Goal: Transaction & Acquisition: Book appointment/travel/reservation

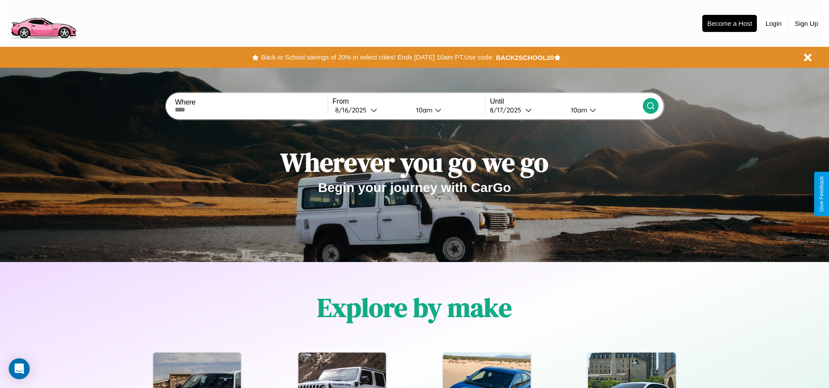
scroll to position [181, 0]
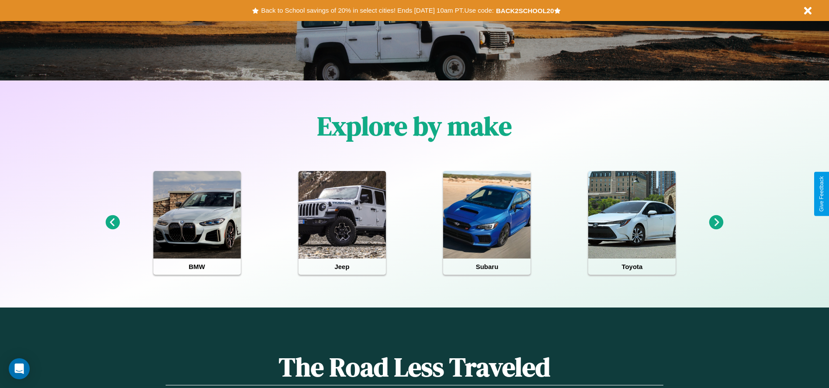
click at [717, 223] on icon at bounding box center [717, 222] width 14 height 14
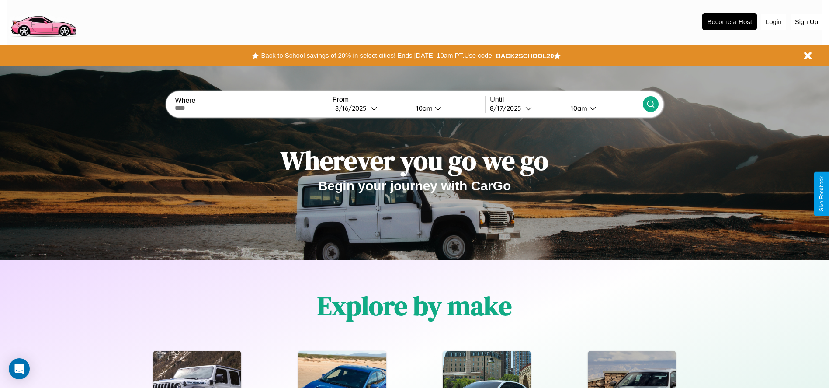
scroll to position [0, 0]
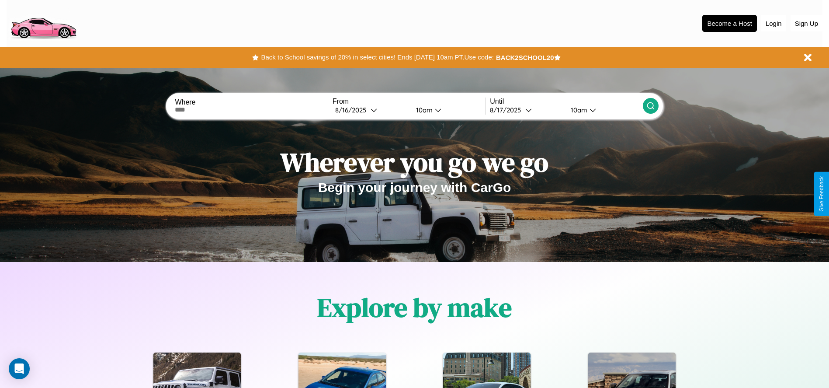
click at [251, 110] on input "text" at bounding box center [251, 109] width 153 height 7
type input "**********"
click at [371, 110] on div "[DATE]" at bounding box center [352, 110] width 35 height 8
select select "*"
select select "****"
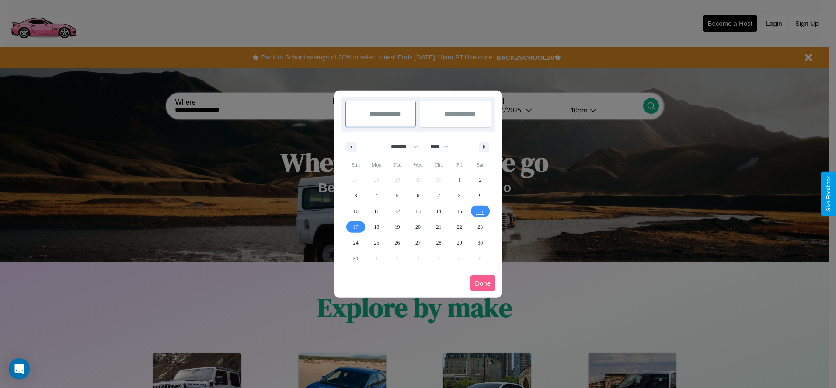
drag, startPoint x: 400, startPoint y: 146, endPoint x: 418, endPoint y: 175, distance: 33.7
click at [400, 146] on select "******* ******** ***** ***** *** **** **** ****** ********* ******* ******** **…" at bounding box center [402, 146] width 37 height 14
select select "*"
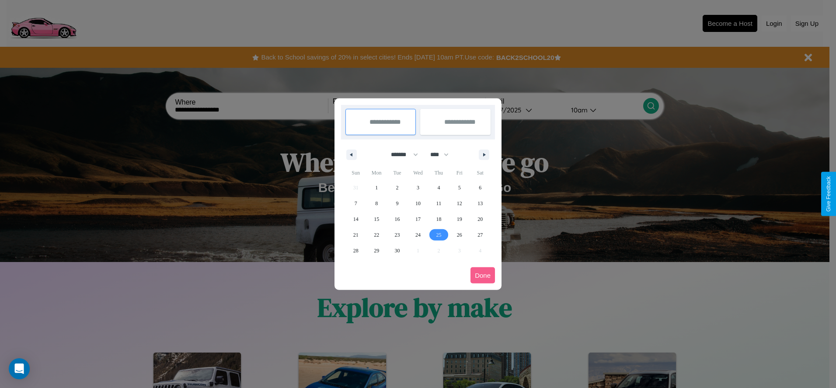
click at [438, 234] on span "25" at bounding box center [438, 235] width 5 height 16
type input "**********"
click at [397, 250] on span "30" at bounding box center [397, 251] width 5 height 16
type input "**********"
click at [483, 275] on button "Done" at bounding box center [482, 275] width 24 height 16
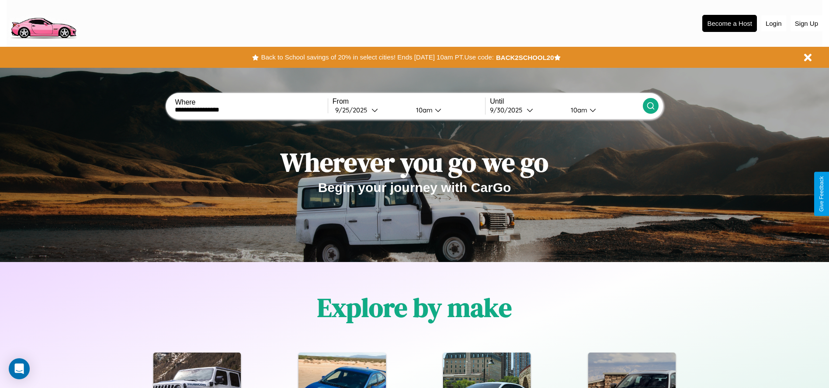
click at [650, 106] on icon at bounding box center [651, 105] width 9 height 9
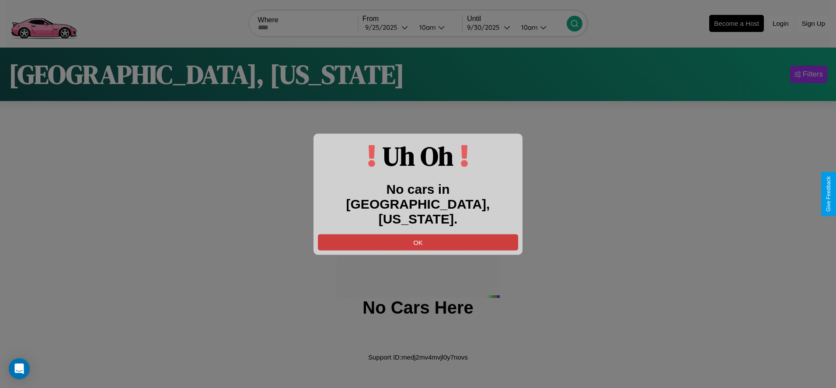
click at [418, 234] on button "OK" at bounding box center [418, 242] width 200 height 16
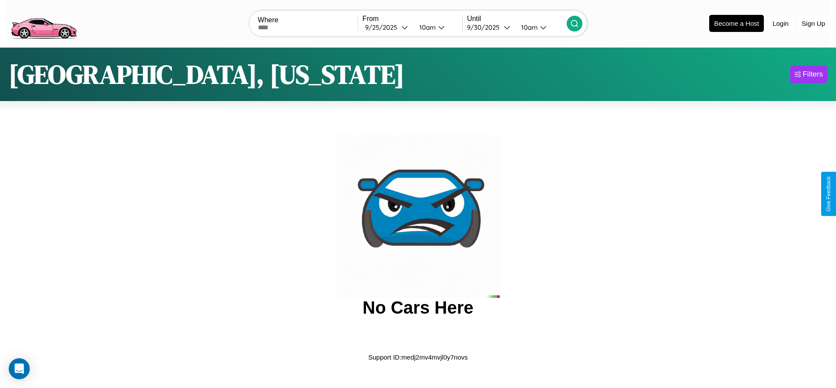
click at [43, 22] on img at bounding box center [44, 22] width 74 height 37
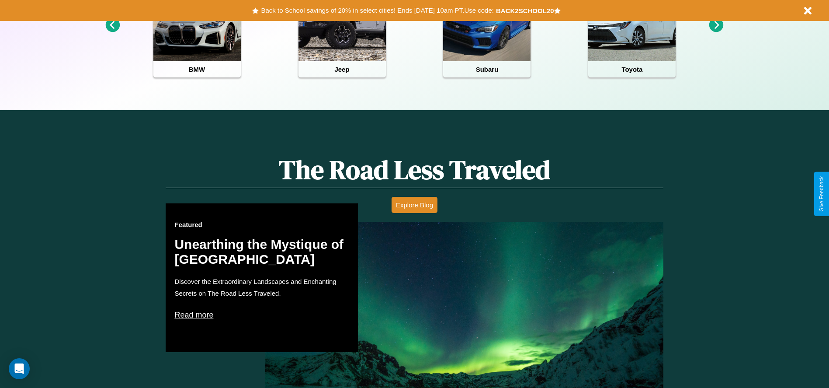
scroll to position [1254, 0]
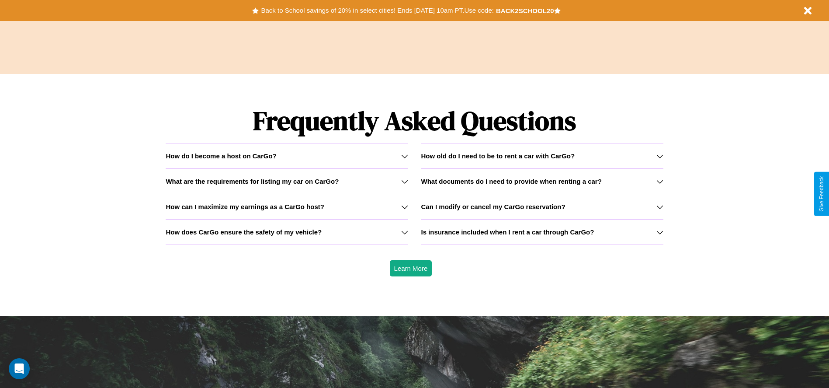
click at [660, 156] on icon at bounding box center [660, 156] width 7 height 7
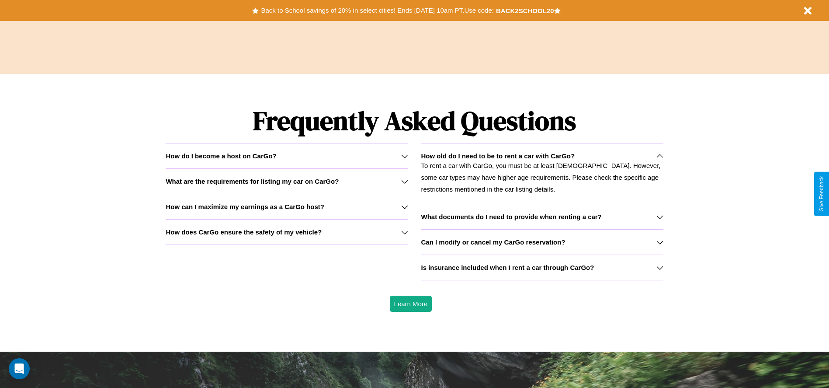
click at [287, 232] on h3 "How does CarGo ensure the safety of my vehicle?" at bounding box center [244, 231] width 156 height 7
click at [660, 216] on icon at bounding box center [660, 216] width 7 height 7
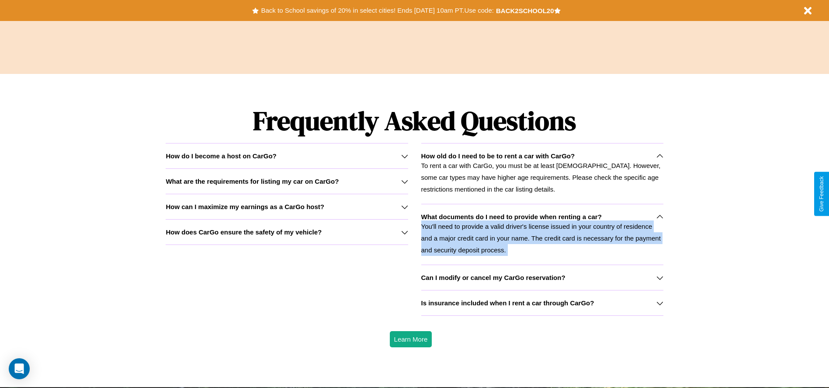
click at [542, 234] on p "You'll need to provide a valid driver's license issued in your country of resid…" at bounding box center [542, 237] width 242 height 35
click at [660, 216] on icon at bounding box center [660, 216] width 7 height 7
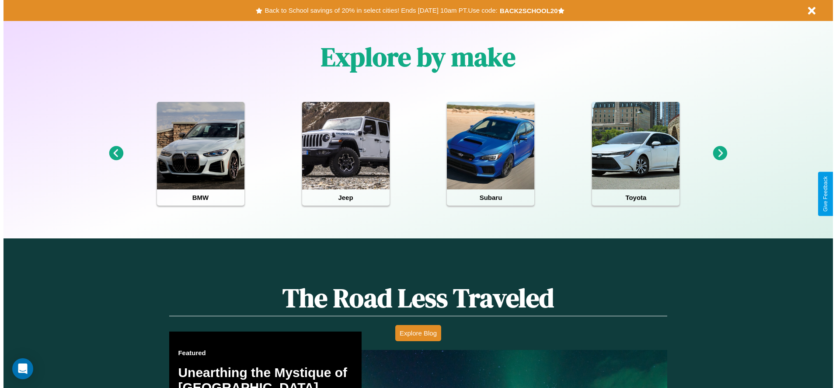
scroll to position [0, 0]
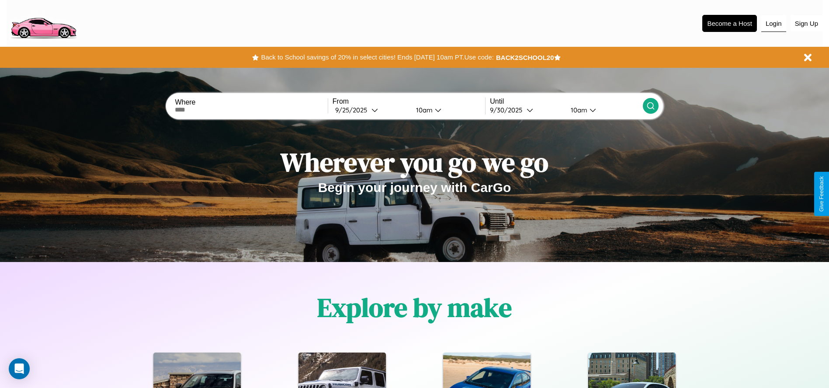
click at [774, 23] on button "Login" at bounding box center [774, 23] width 25 height 17
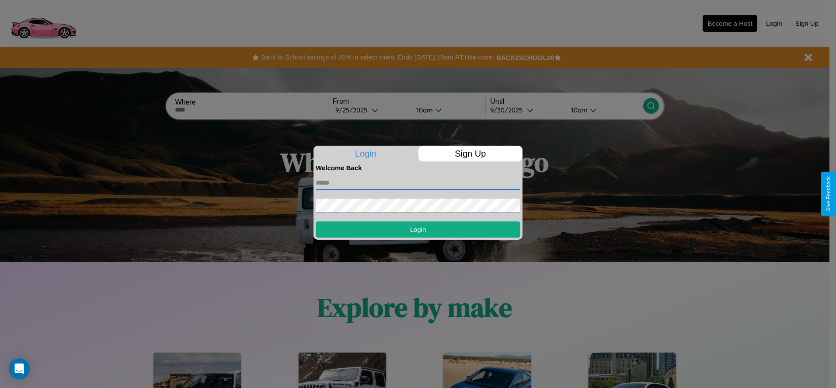
click at [418, 182] on input "text" at bounding box center [418, 183] width 205 height 14
type input "**********"
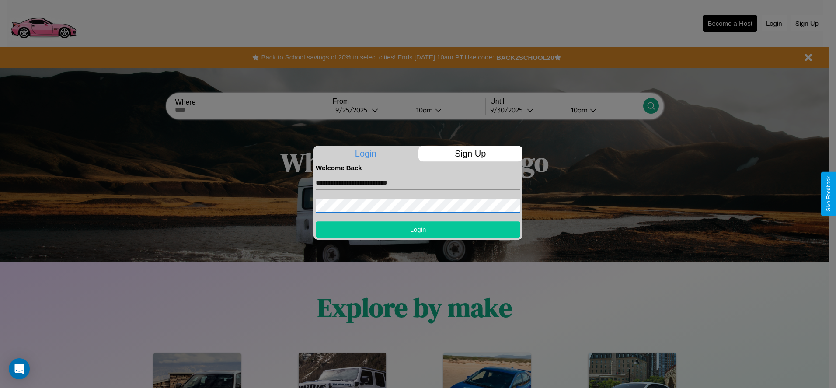
click at [418, 229] on button "Login" at bounding box center [418, 229] width 205 height 16
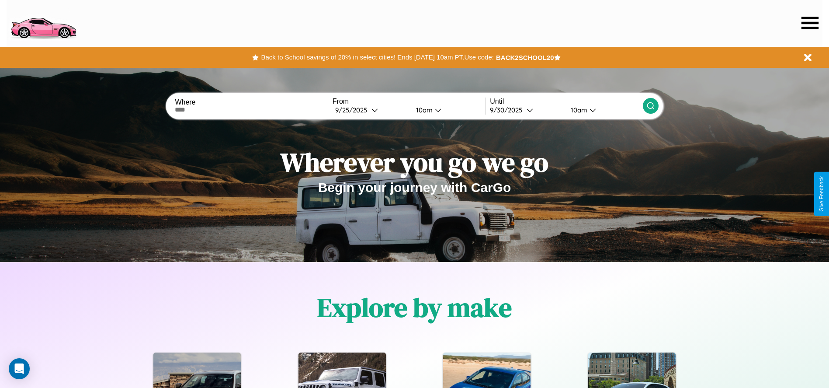
click at [810, 23] on icon at bounding box center [810, 23] width 17 height 12
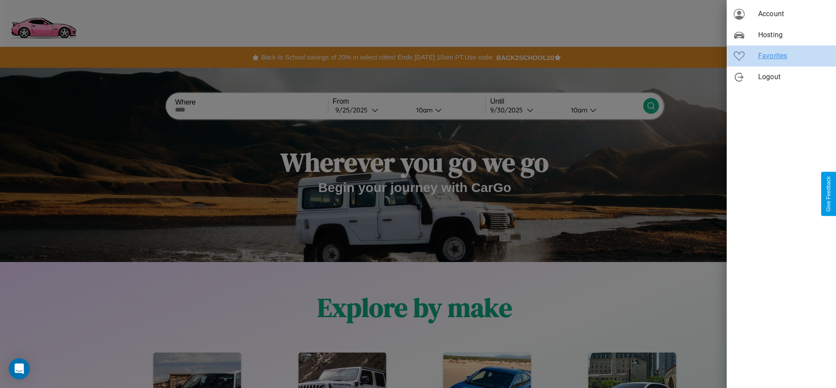
click at [781, 56] on span "Favorites" at bounding box center [793, 56] width 71 height 10
